Goal: Navigation & Orientation: Find specific page/section

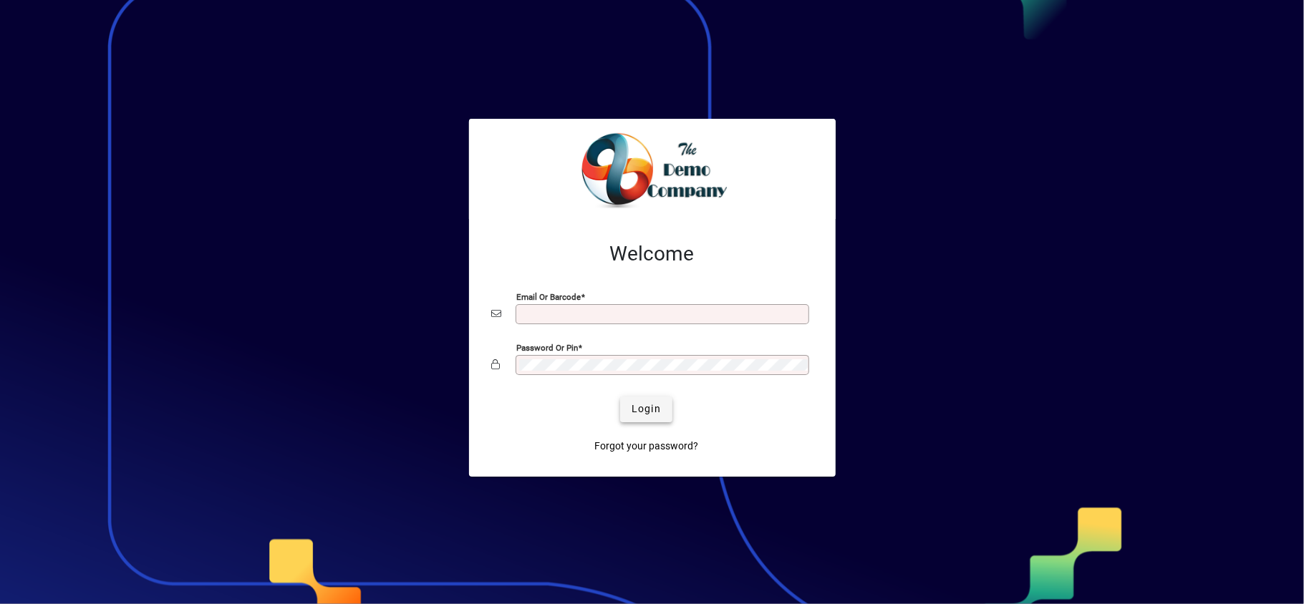
type input "**********"
click at [654, 411] on span "Login" at bounding box center [645, 409] width 29 height 15
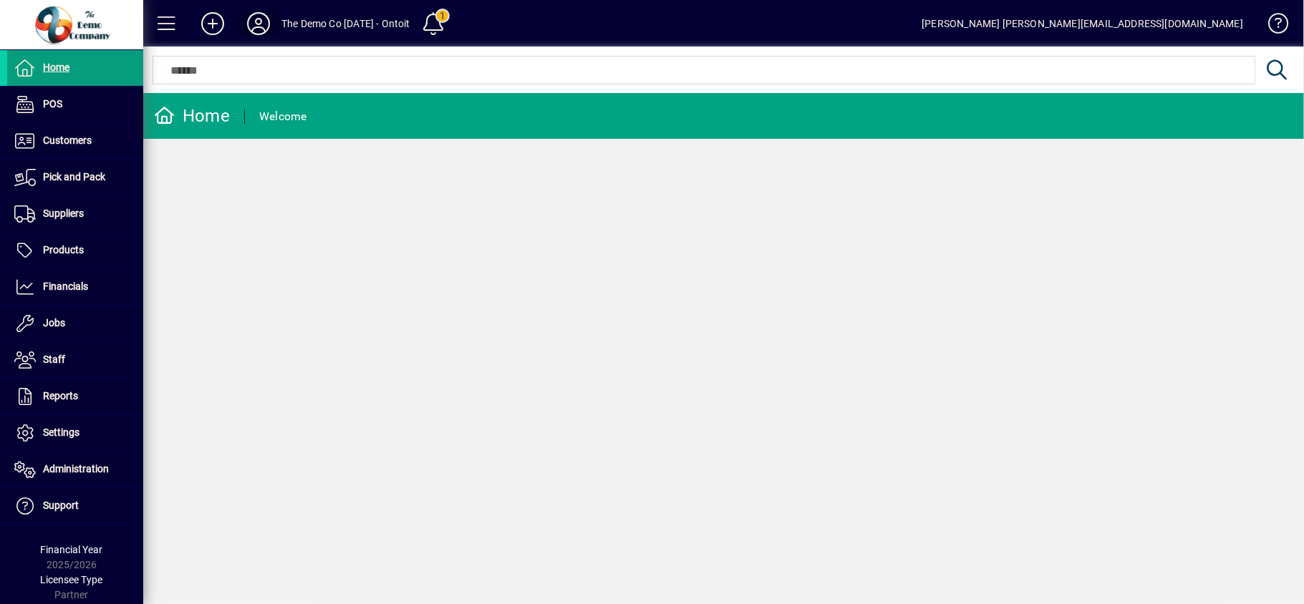
click at [261, 27] on icon at bounding box center [258, 23] width 29 height 23
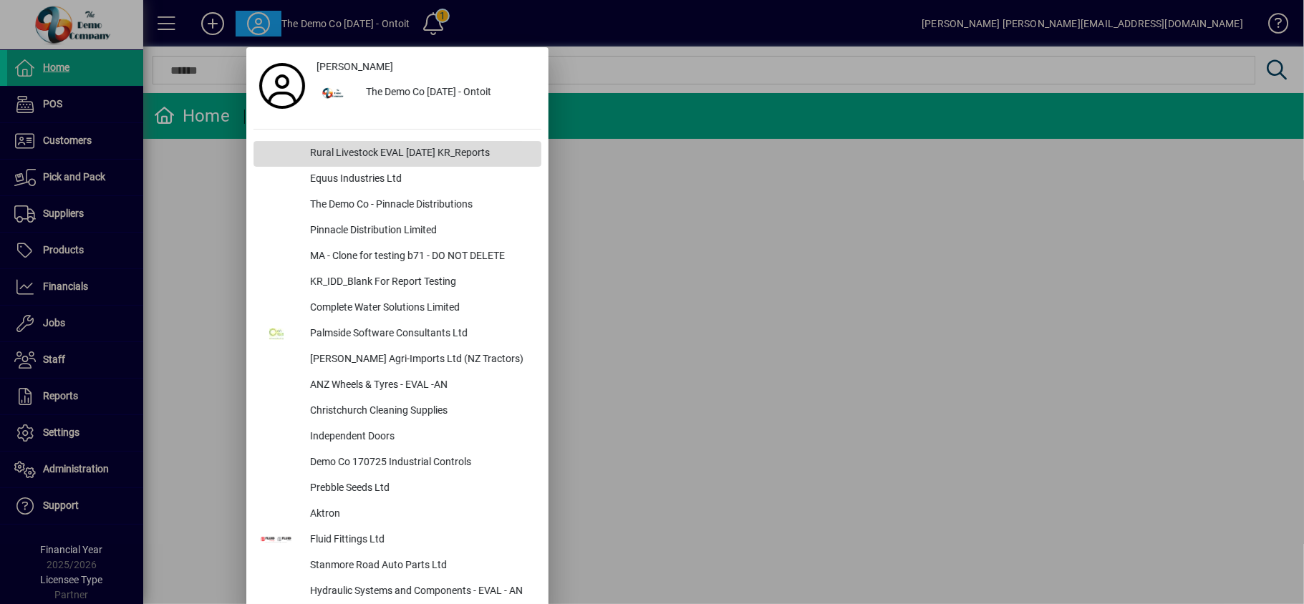
click at [350, 155] on div "Rural Livestock EVAL [DATE] KR_Reports" at bounding box center [420, 154] width 243 height 26
